Goal: Task Accomplishment & Management: Manage account settings

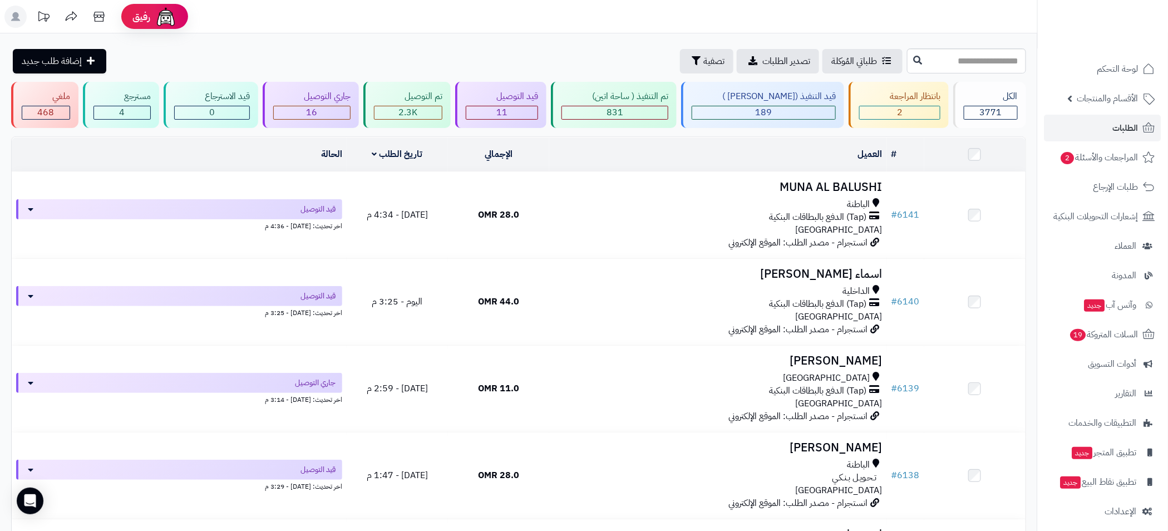
click at [961, 22] on header "رفيق ! الطلبات معالجة مكتمل إرجاع المنتجات العملاء المتواجدون الان 3596 عملاء م…" at bounding box center [584, 16] width 1168 height 33
click at [1013, 11] on header "رفيق ! الطلبات معالجة مكتمل إرجاع المنتجات العملاء المتواجدون الان 3596 عملاء م…" at bounding box center [584, 16] width 1168 height 33
click at [1074, 100] on link "الأقسام والمنتجات" at bounding box center [1102, 98] width 117 height 27
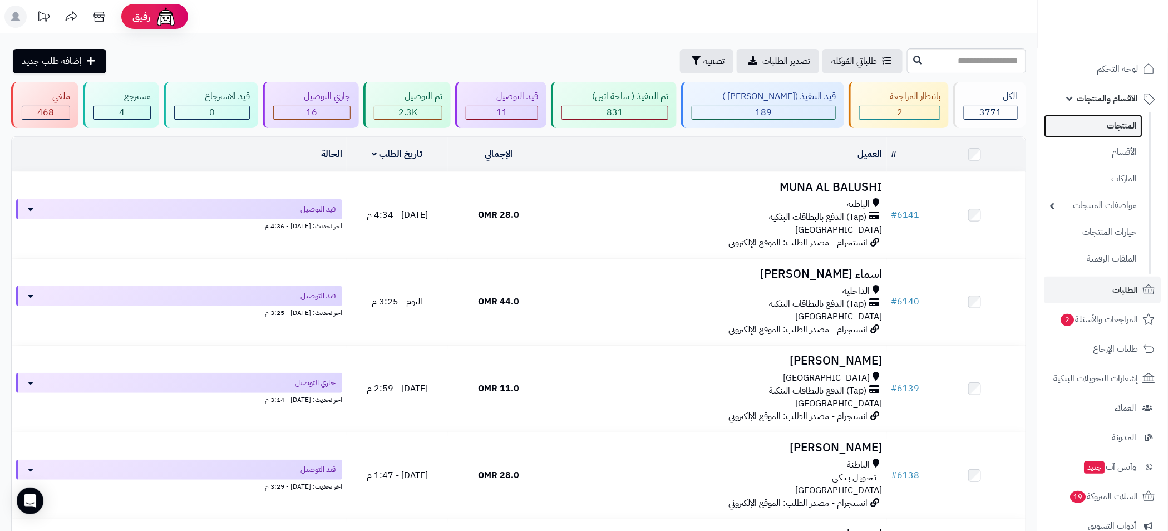
click at [1131, 129] on link "المنتجات" at bounding box center [1093, 126] width 98 height 23
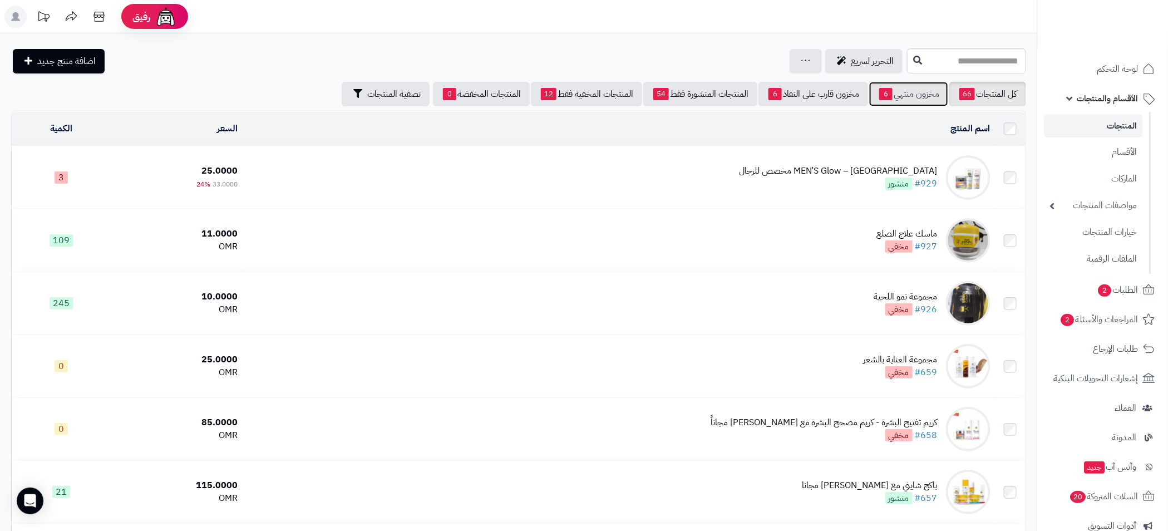
click at [911, 97] on link "مخزون منتهي 6" at bounding box center [908, 94] width 79 height 24
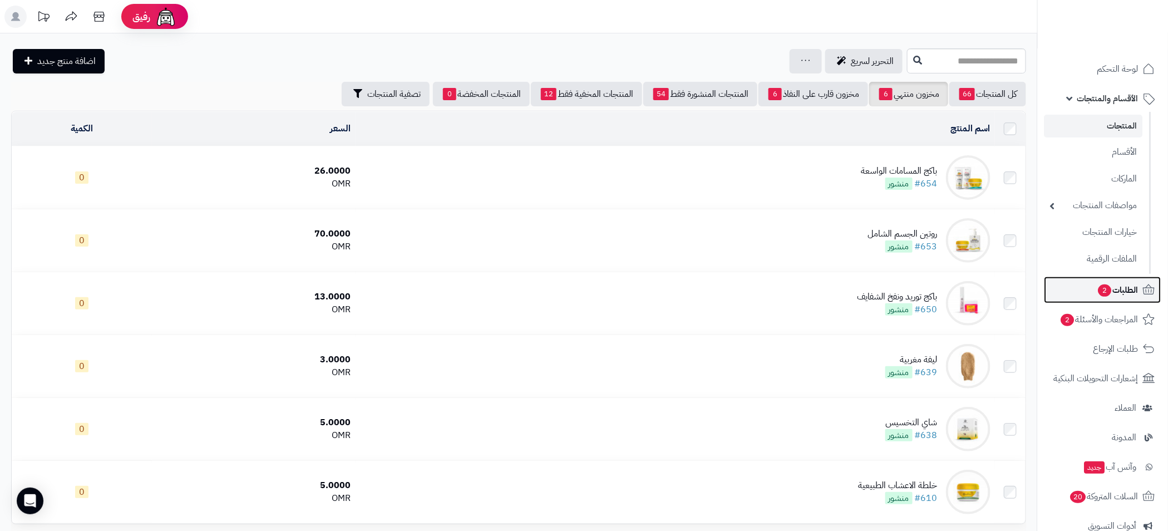
click at [1113, 286] on span "الطلبات 2" at bounding box center [1117, 290] width 41 height 16
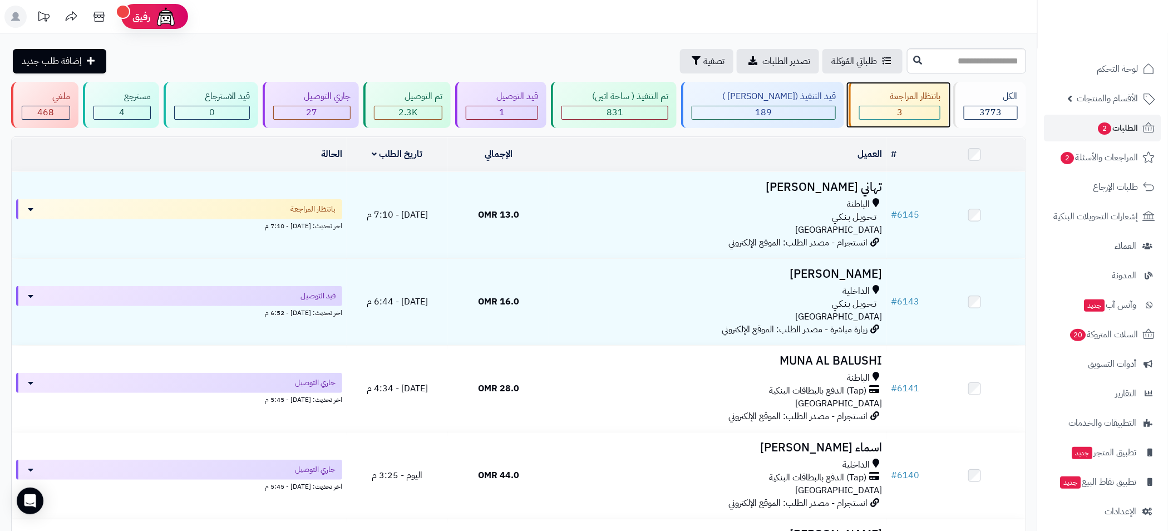
click at [905, 106] on div "3" at bounding box center [900, 112] width 80 height 13
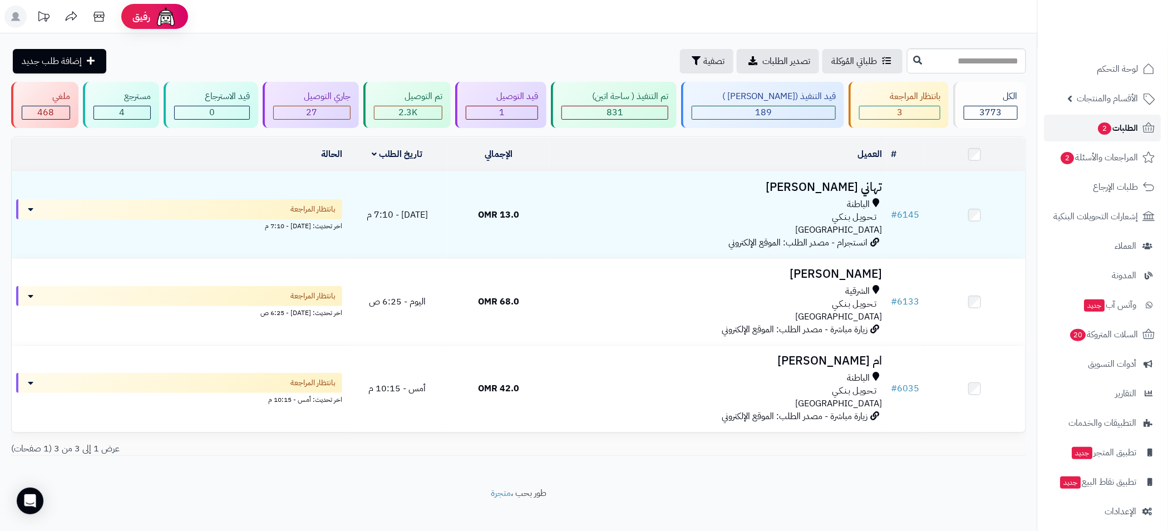
click at [1122, 126] on span "الطلبات 2" at bounding box center [1117, 128] width 41 height 16
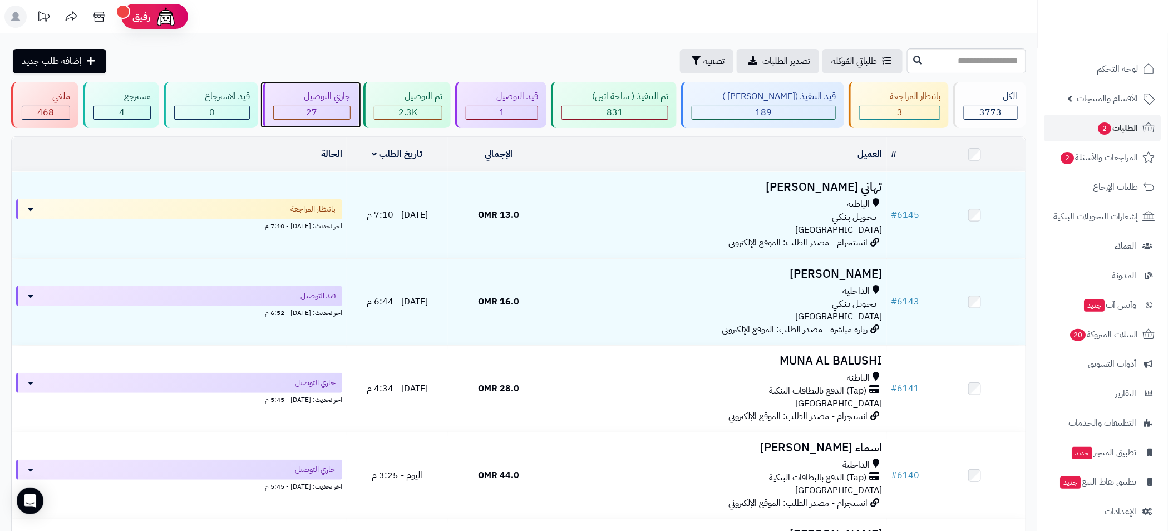
click at [343, 107] on div "27" at bounding box center [312, 112] width 76 height 13
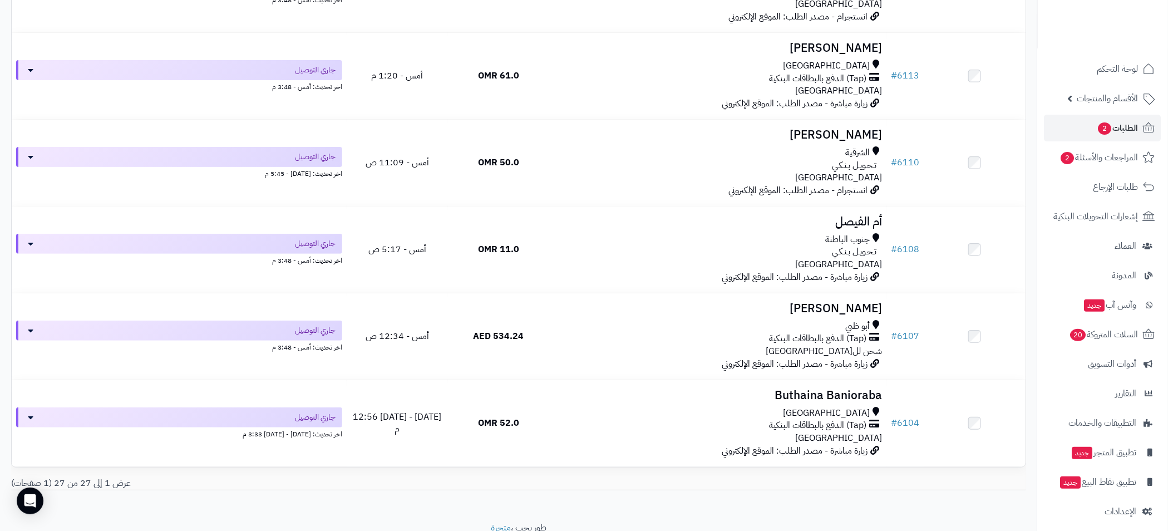
scroll to position [2094, 0]
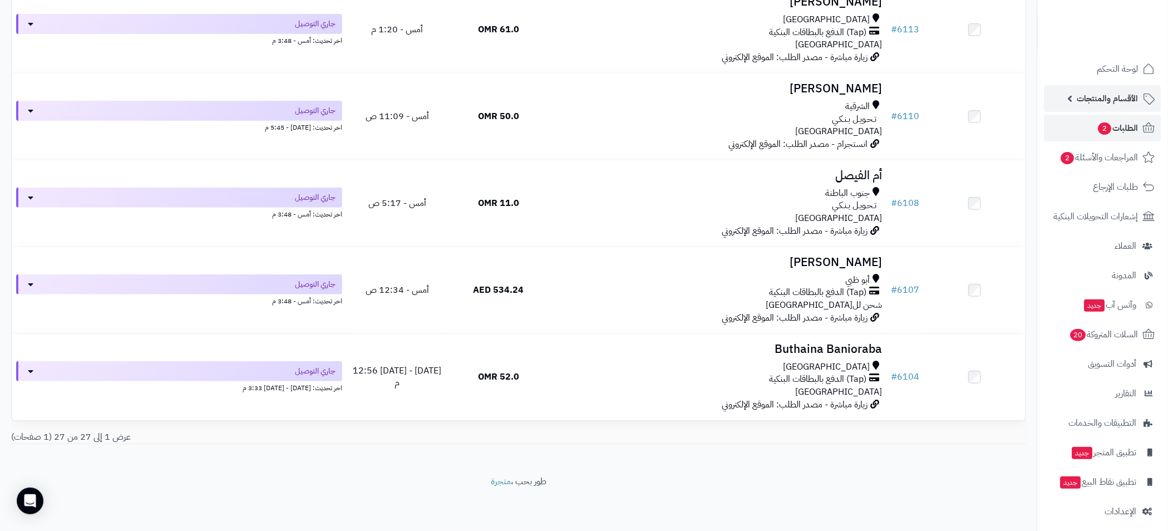
click at [1067, 98] on link "الأقسام والمنتجات" at bounding box center [1102, 98] width 117 height 27
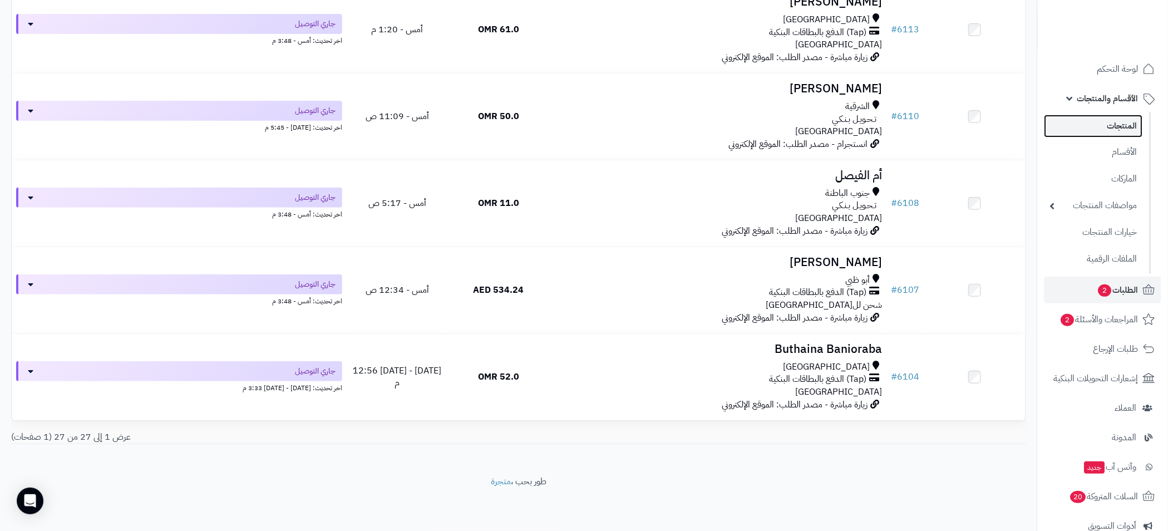
click at [1120, 133] on link "المنتجات" at bounding box center [1093, 126] width 98 height 23
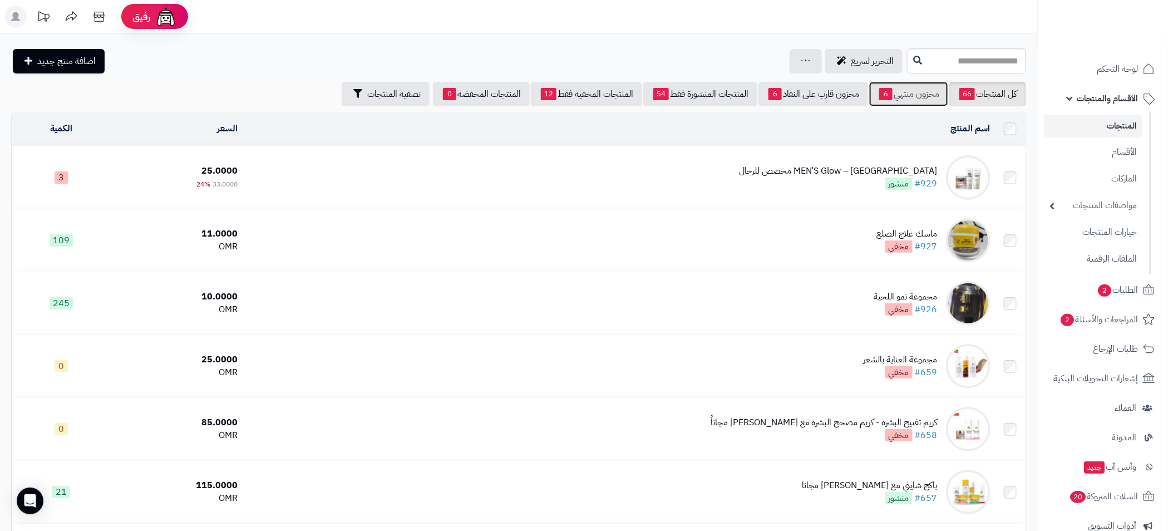
click at [901, 105] on link "مخزون منتهي 6" at bounding box center [908, 94] width 79 height 24
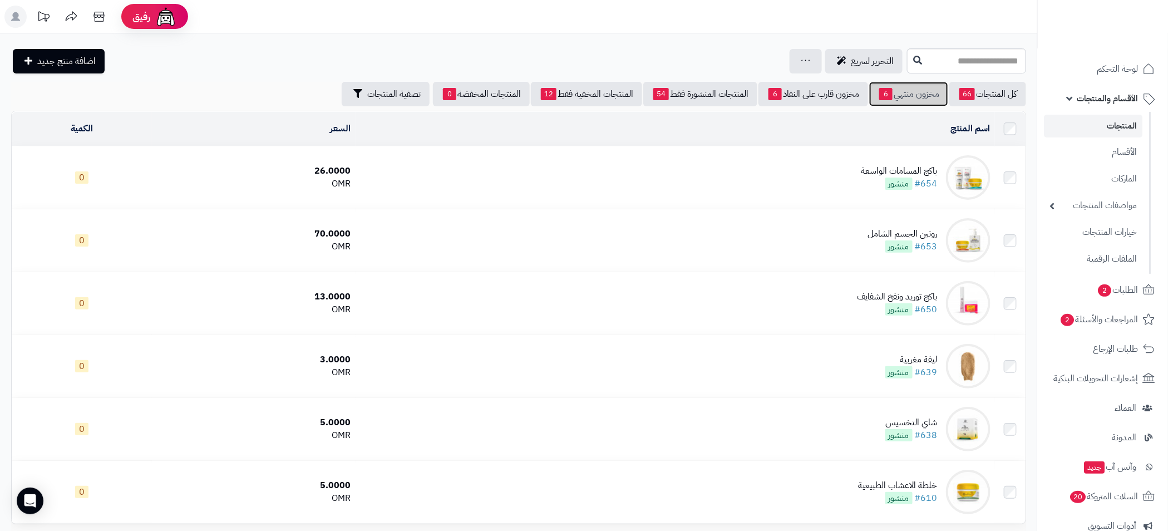
click at [895, 97] on link "مخزون منتهي 6" at bounding box center [908, 94] width 79 height 24
click at [822, 96] on link "مخزون قارب على النفاذ 6" at bounding box center [813, 94] width 110 height 24
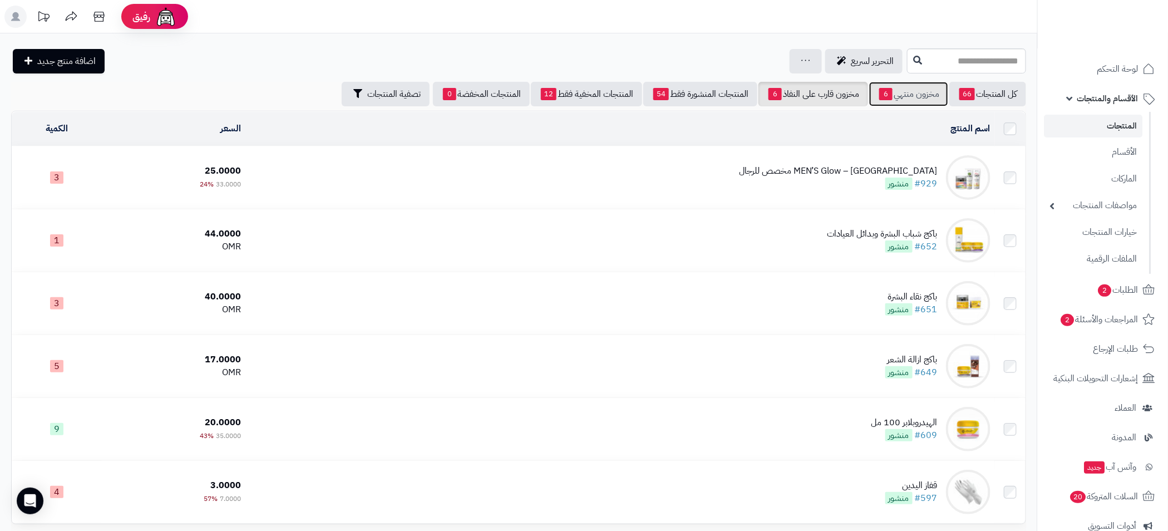
click at [915, 95] on link "مخزون منتهي 6" at bounding box center [908, 94] width 79 height 24
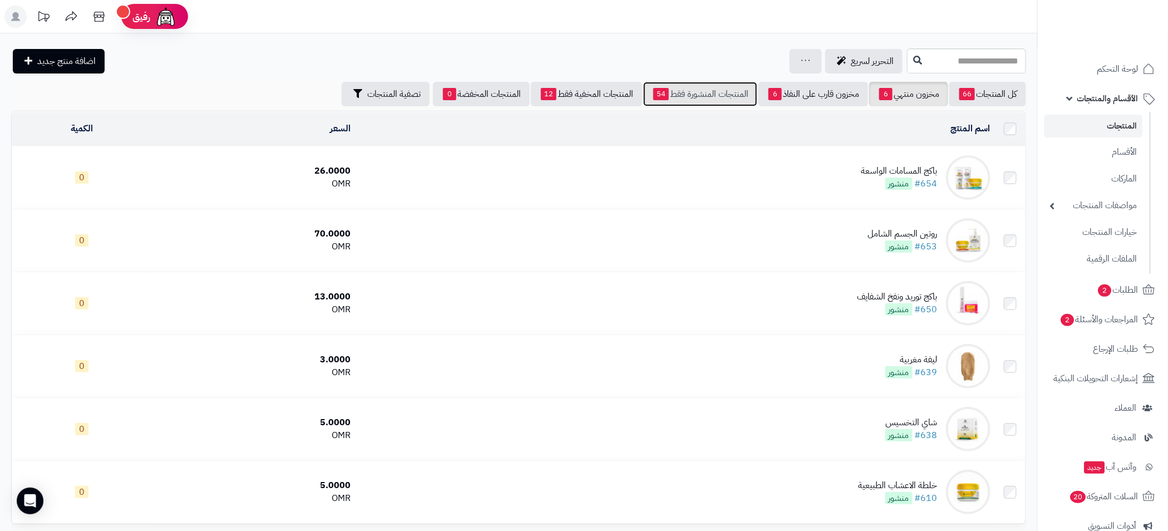
click at [704, 95] on link "المنتجات المنشورة فقط 54" at bounding box center [700, 94] width 114 height 24
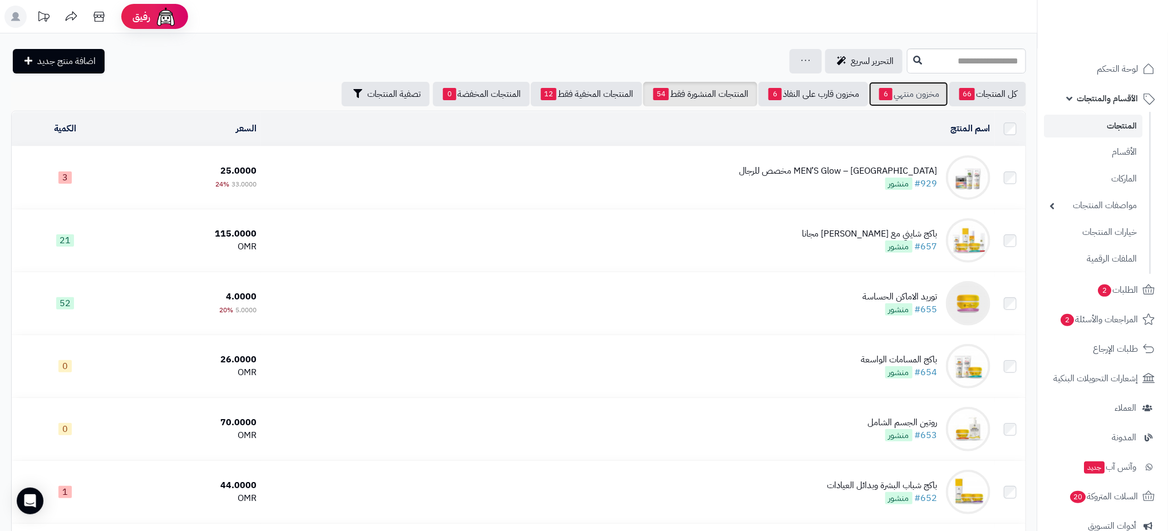
click at [898, 93] on link "مخزون منتهي 6" at bounding box center [908, 94] width 79 height 24
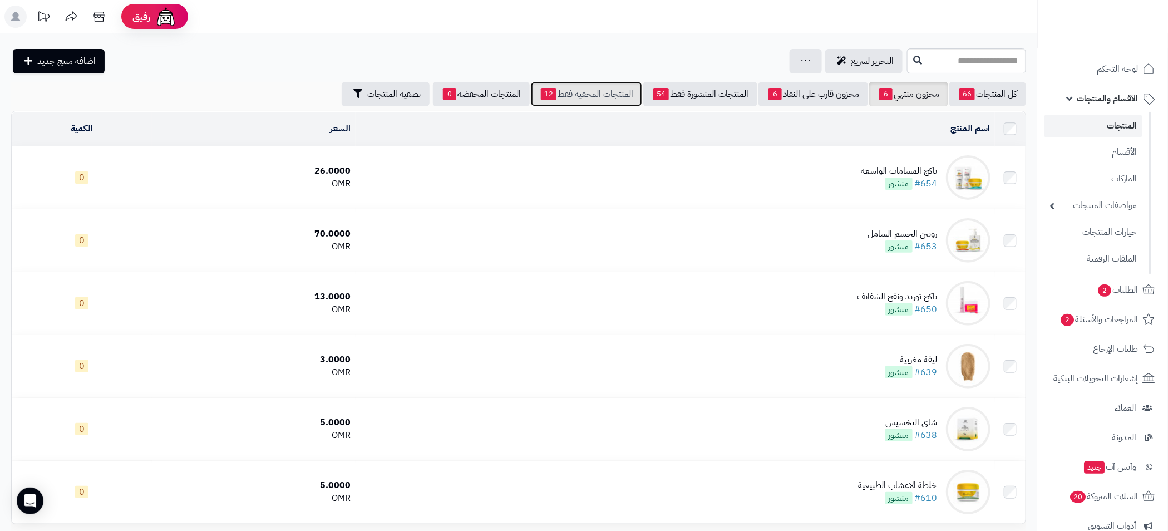
click at [570, 85] on link "المنتجات المخفية فقط 12" at bounding box center [586, 94] width 111 height 24
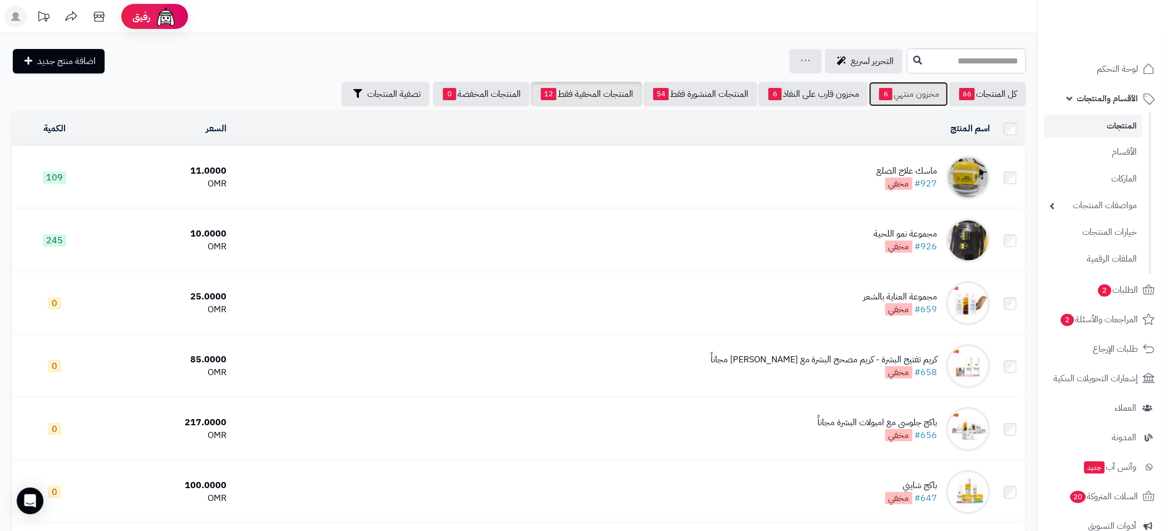
click at [914, 95] on link "مخزون منتهي 6" at bounding box center [908, 94] width 79 height 24
